Goal: Task Accomplishment & Management: Use online tool/utility

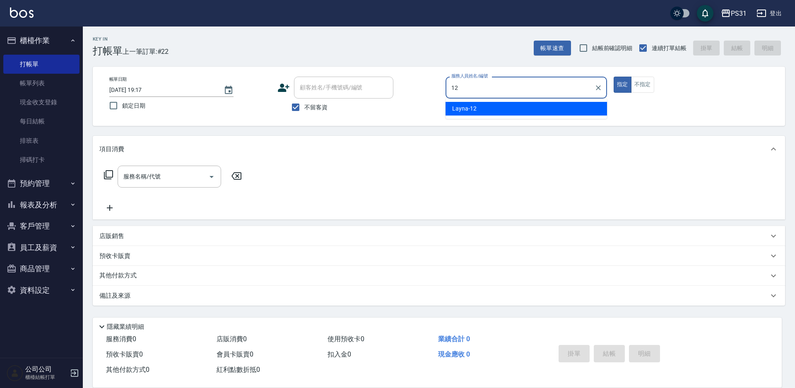
type input "Layna-12"
type button "true"
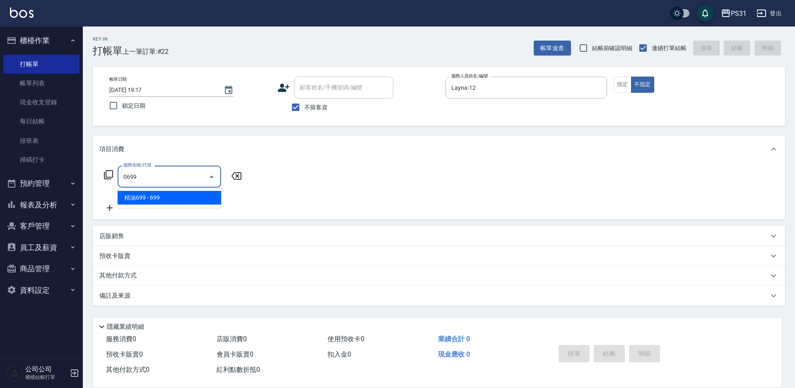
type input "精油699(0699)"
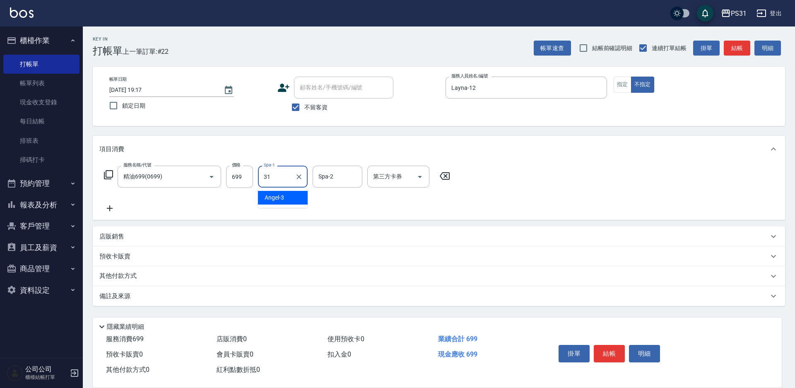
type input "[PERSON_NAME]-31"
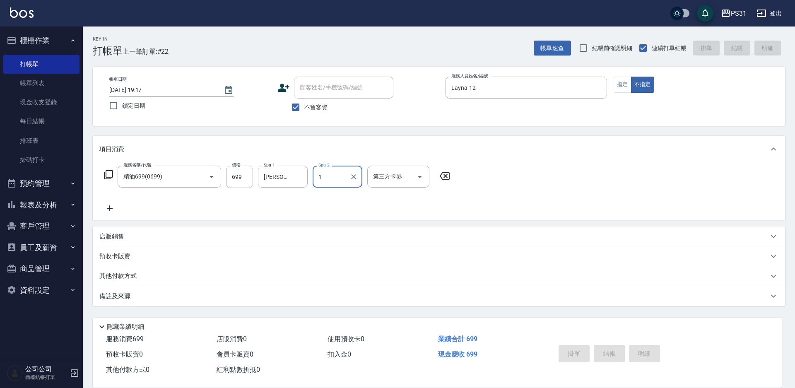
type input "12"
type input "[DATE] 20:59"
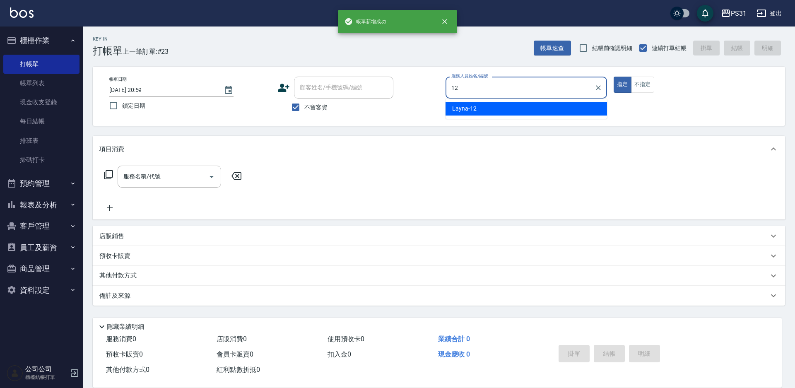
type input "Layna-12"
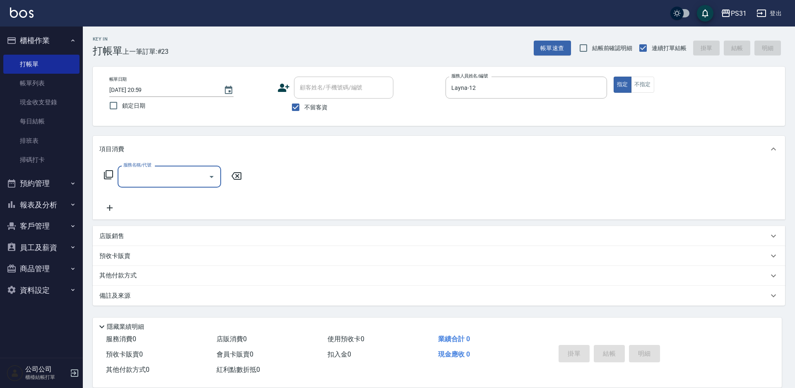
click at [108, 181] on div "服務名稱/代號 服務名稱/代號" at bounding box center [172, 177] width 147 height 22
click at [109, 176] on icon at bounding box center [109, 175] width 10 height 10
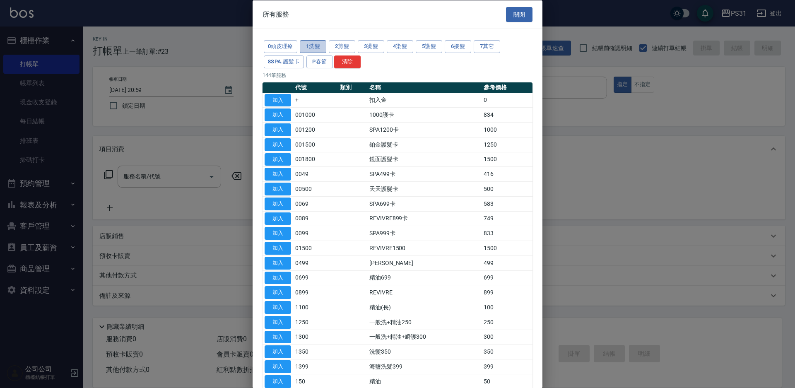
click at [307, 46] on button "1洗髮" at bounding box center [313, 46] width 27 height 13
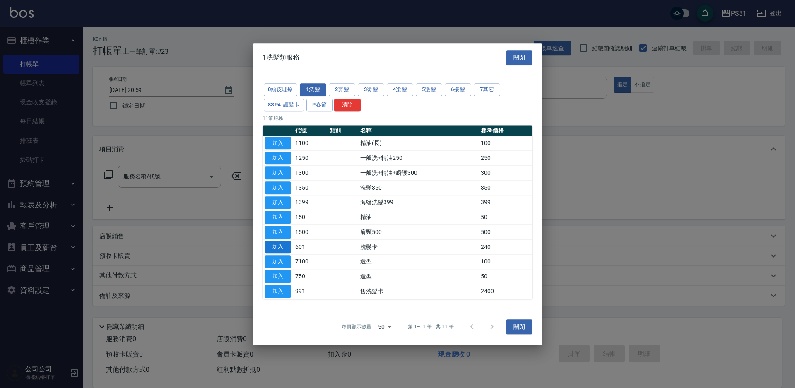
click at [279, 247] on button "加入" at bounding box center [278, 247] width 27 height 13
type input "洗髮卡(601)"
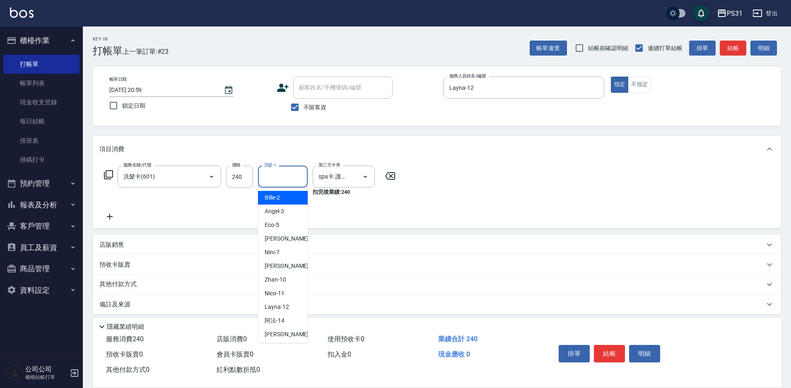
click at [263, 173] on input "洗髮-1" at bounding box center [283, 176] width 42 height 14
type input "羊羊-23"
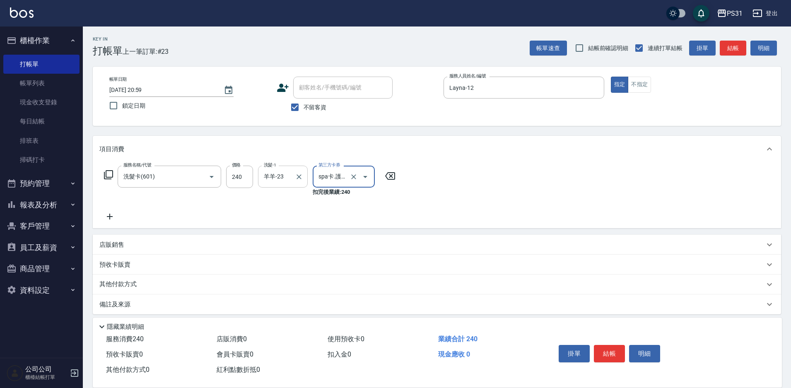
scroll to position [0, 7]
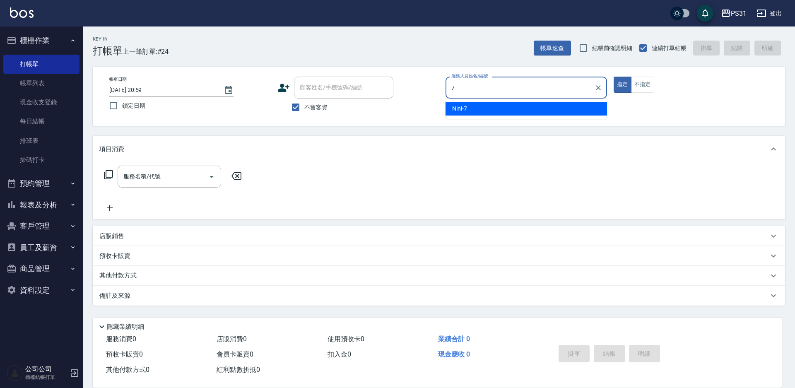
type input "Nini-7"
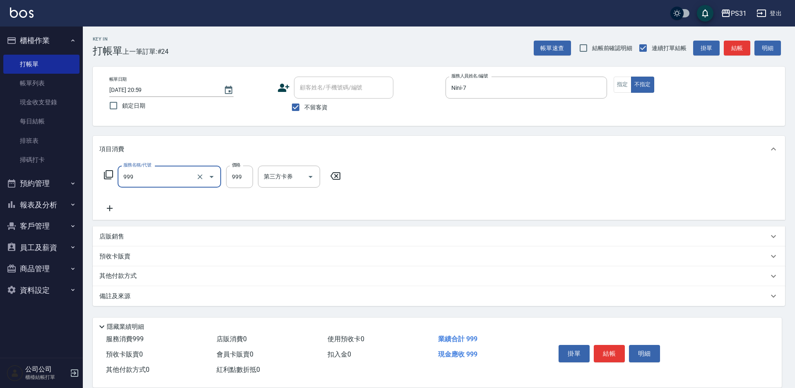
type input "精油套餐999(999)"
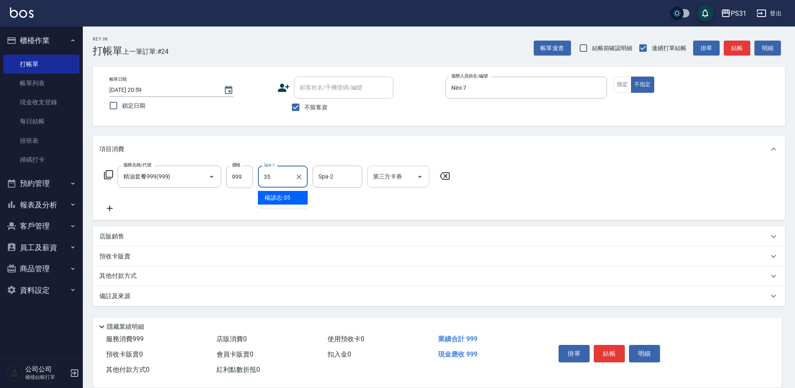
type input "楊諺志-35"
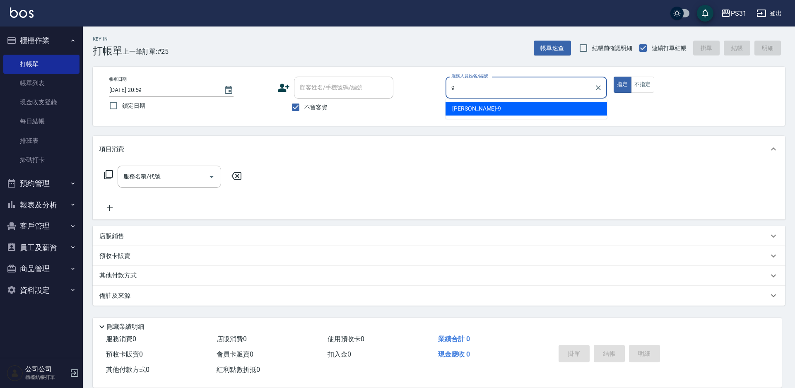
type input "JOJO-9"
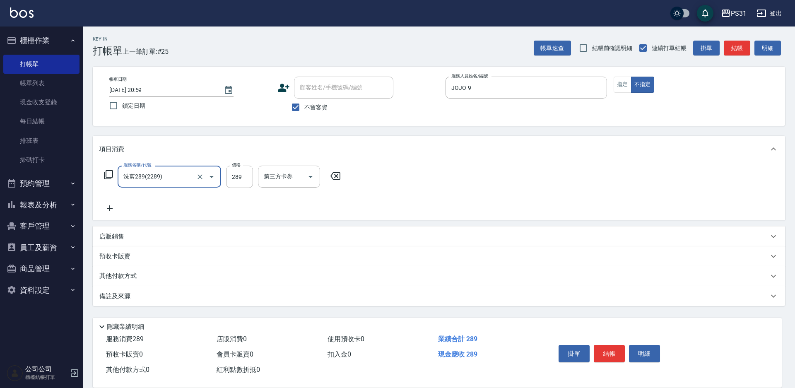
type input "洗剪289(2289)"
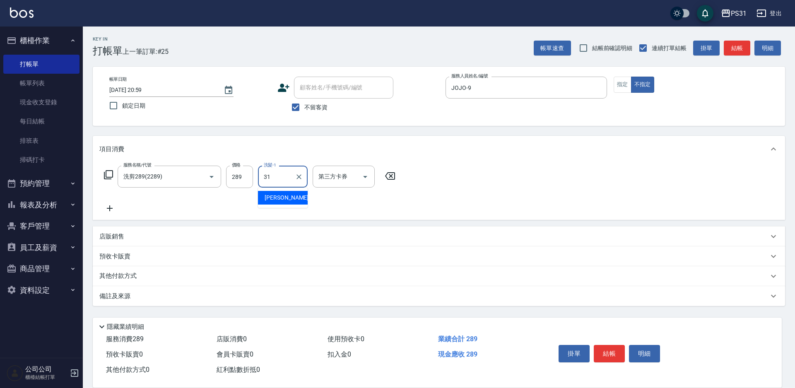
type input "[PERSON_NAME]-31"
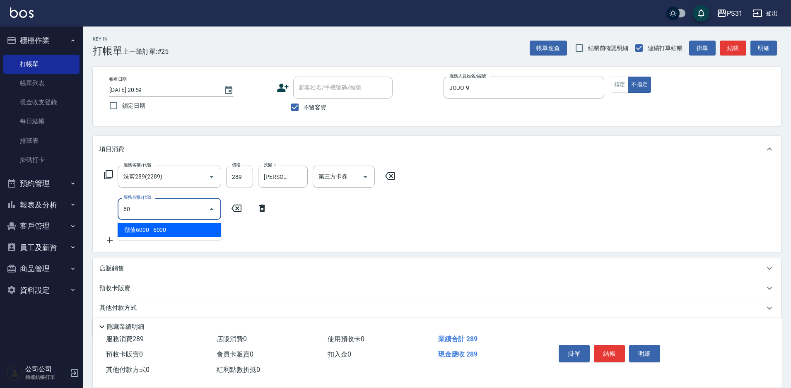
type input "6"
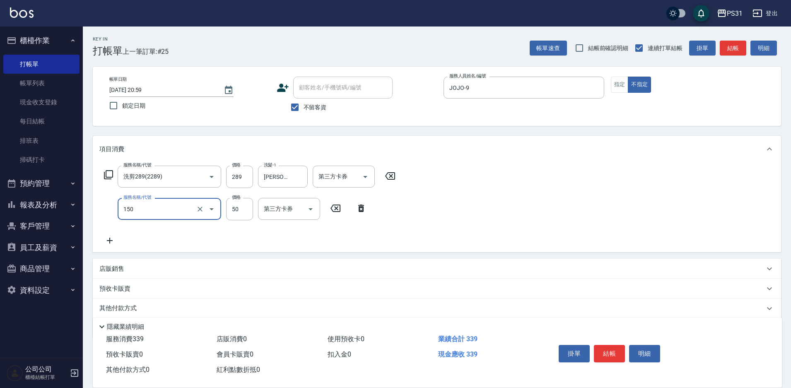
type input "精油(150)"
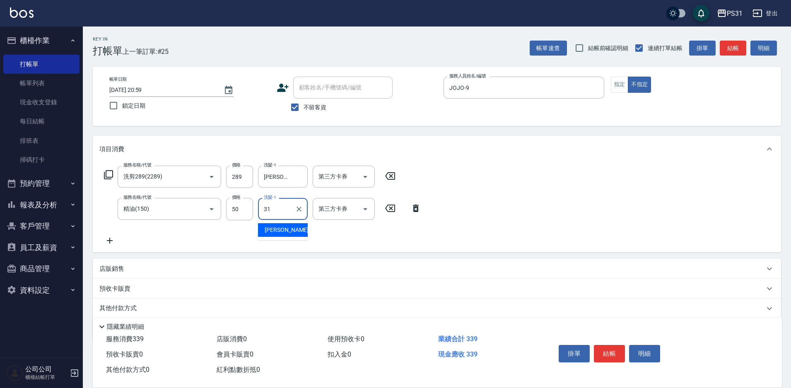
type input "[PERSON_NAME]-31"
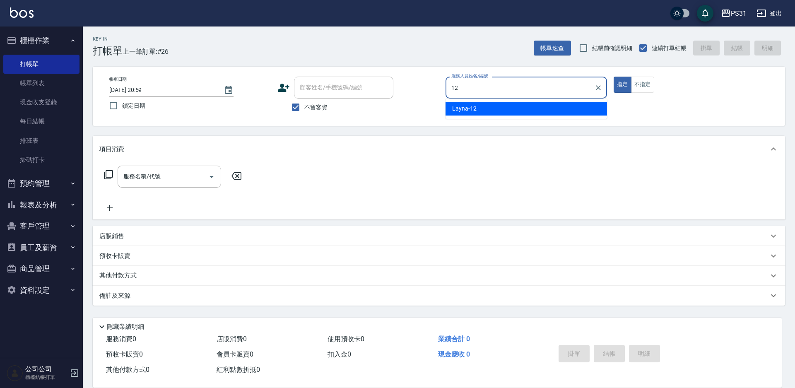
type input "Layna-12"
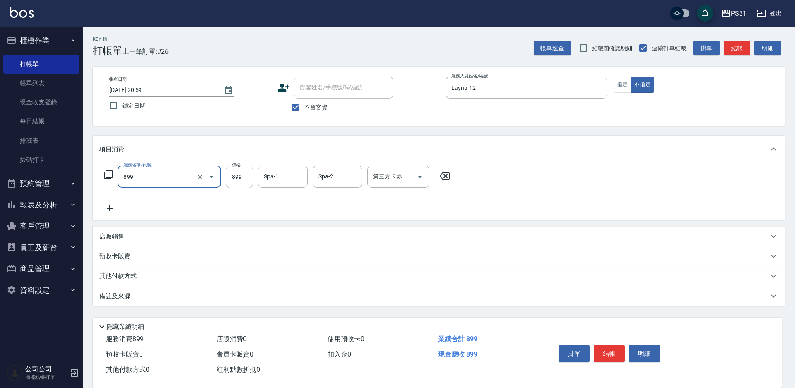
type input "899洗剪套餐(899)"
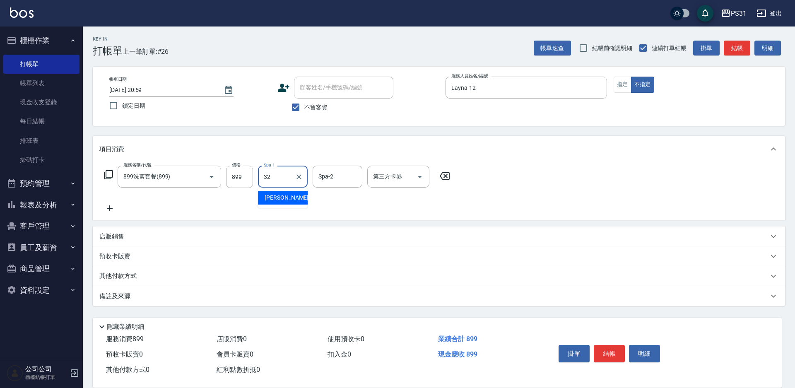
type input "[PERSON_NAME]-32"
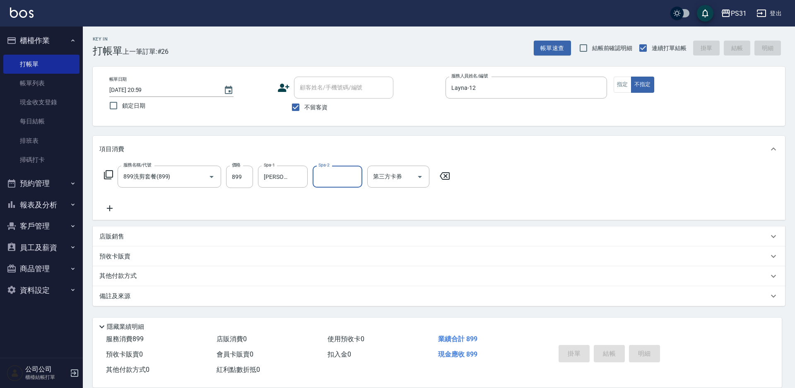
type input "[DATE] 21:00"
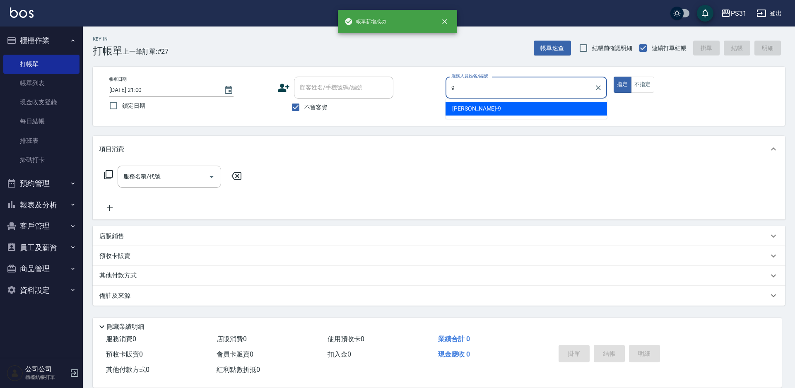
type input "JOJO-9"
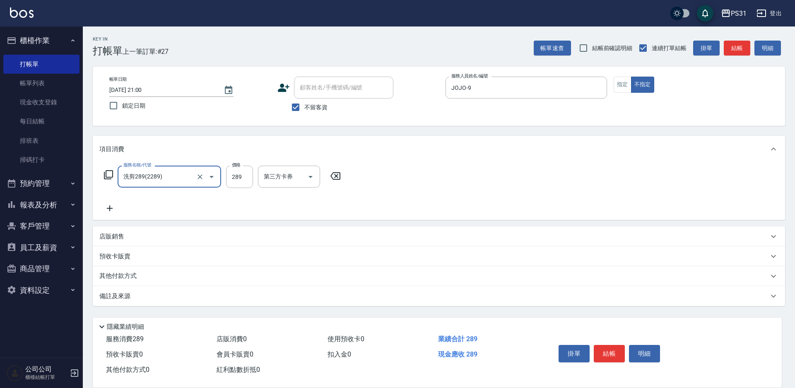
type input "洗剪289(2289)"
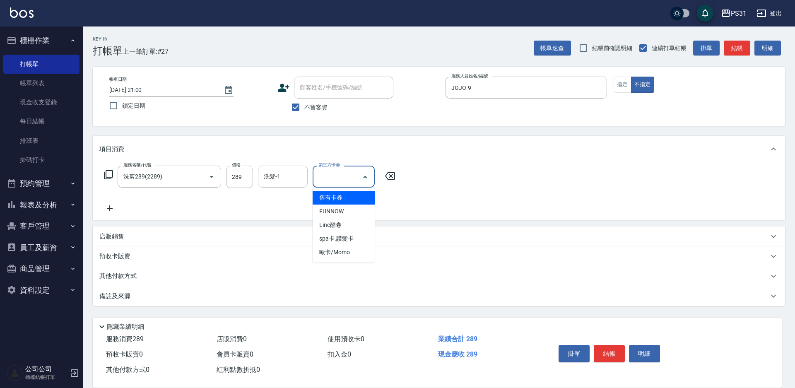
click at [275, 183] on input "洗髮-1" at bounding box center [283, 176] width 42 height 14
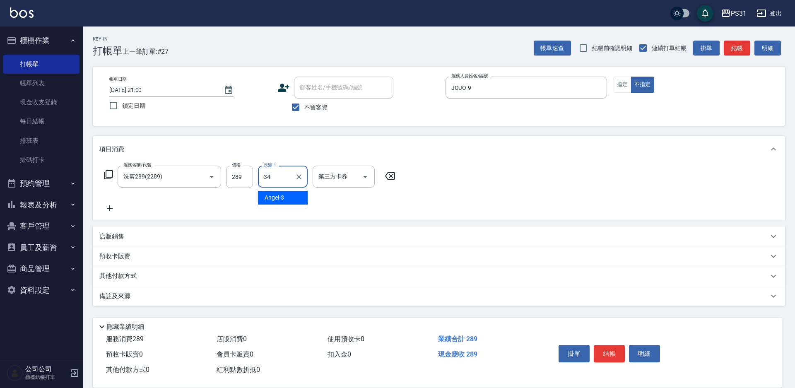
type input "[PERSON_NAME]-34"
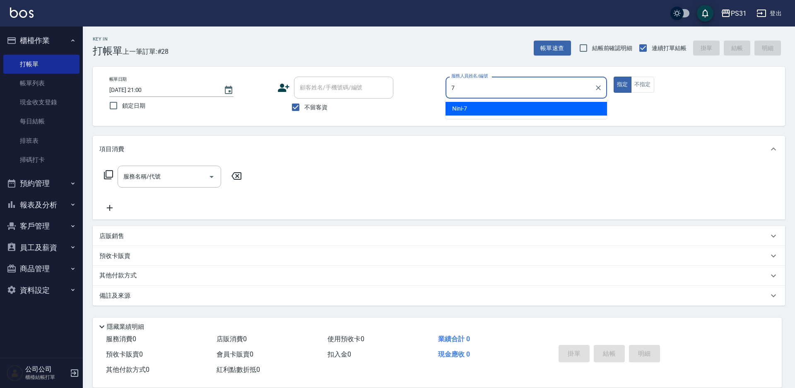
type input "Nini-7"
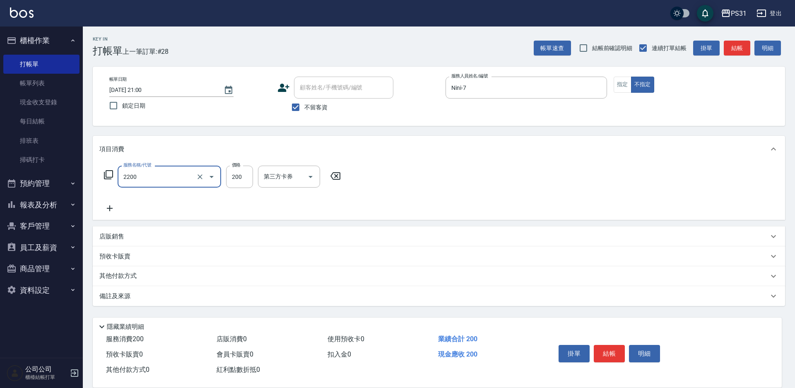
type input "剪髮200(2200)"
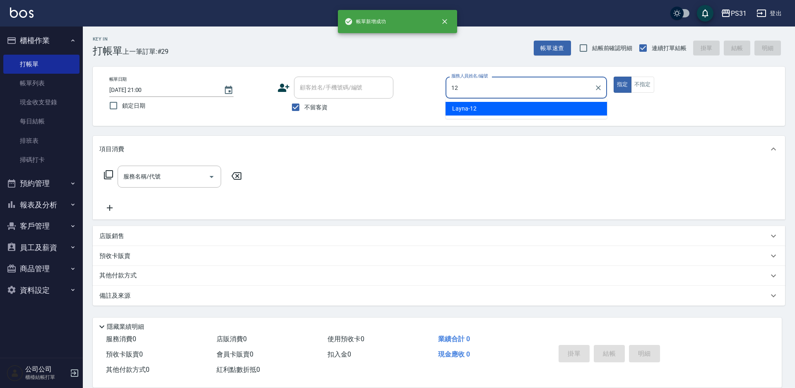
type input "Layna-12"
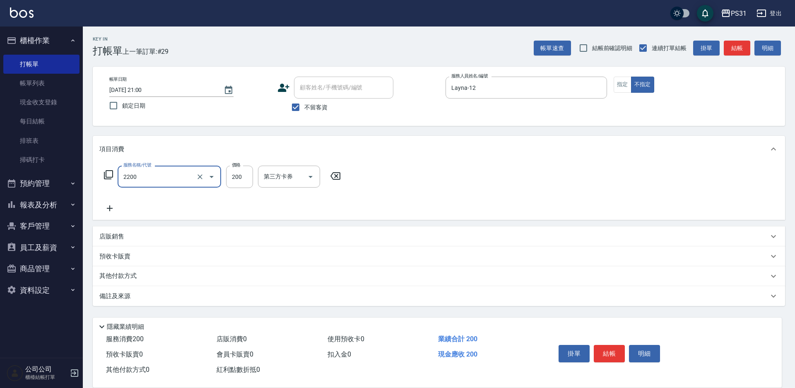
type input "剪髮200(2200)"
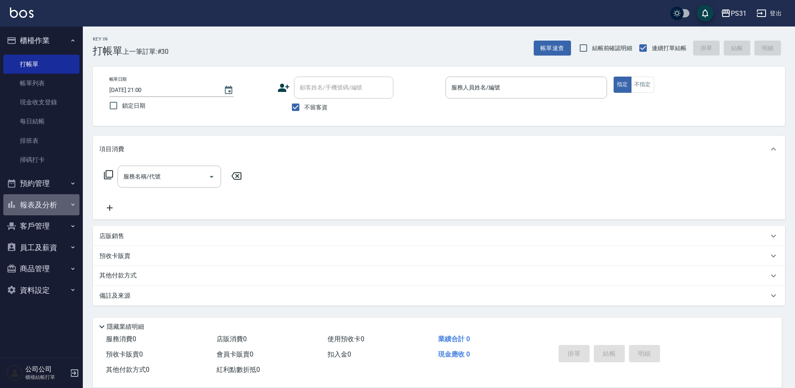
click at [37, 212] on button "報表及分析" at bounding box center [41, 205] width 76 height 22
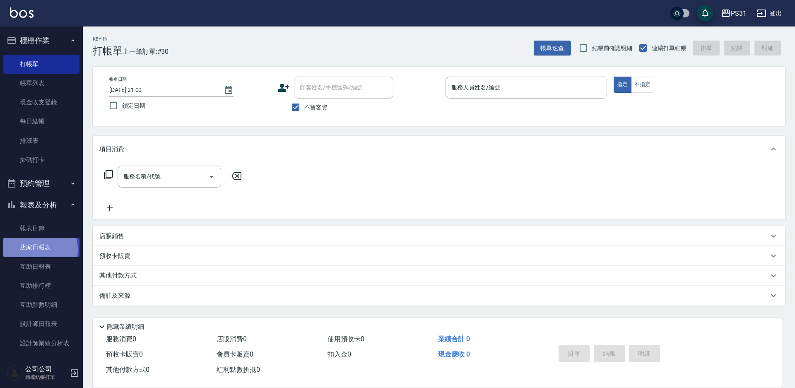
click at [38, 249] on link "店家日報表" at bounding box center [41, 247] width 76 height 19
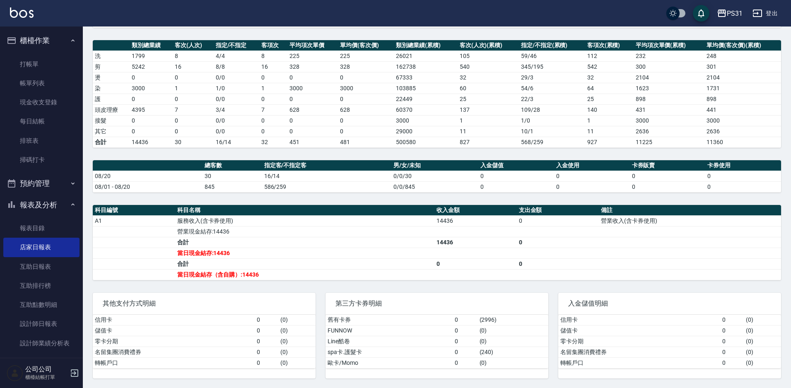
scroll to position [106, 0]
